Goal: Task Accomplishment & Management: Manage account settings

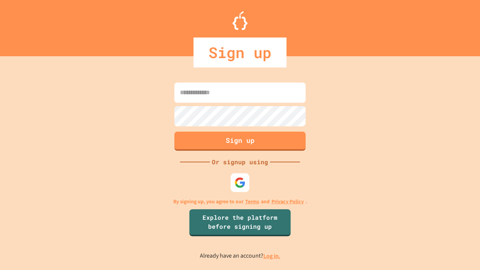
click at [272, 256] on link "Log in." at bounding box center [271, 256] width 17 height 8
